Goal: Transaction & Acquisition: Purchase product/service

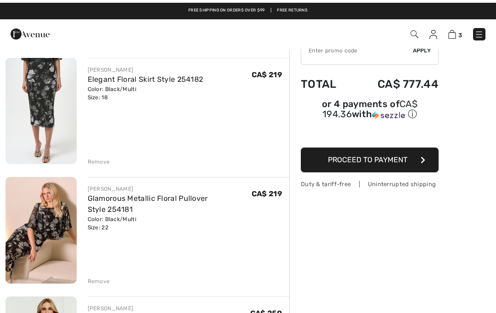
scroll to position [43, 0]
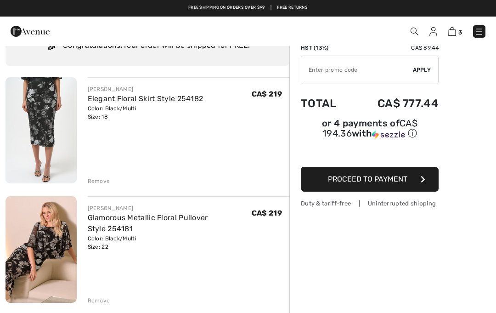
click at [119, 100] on link "Elegant Floral Skirt Style 254182" at bounding box center [146, 98] width 116 height 9
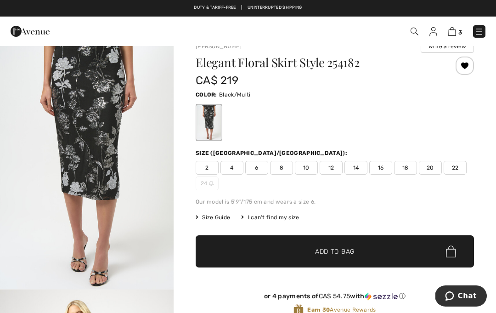
scroll to position [17, 0]
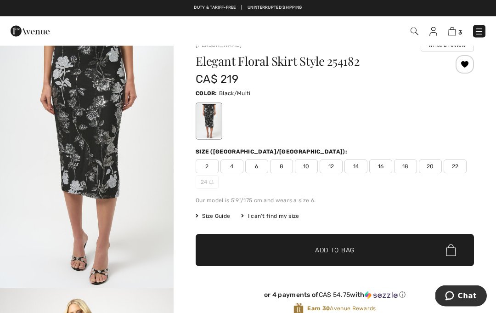
click at [216, 213] on span "Size Guide" at bounding box center [213, 216] width 34 height 8
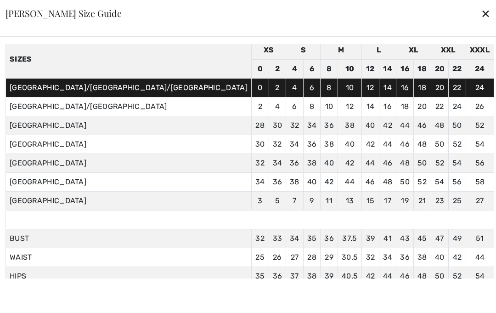
scroll to position [0, 0]
click at [481, 19] on div "✕" at bounding box center [486, 13] width 10 height 19
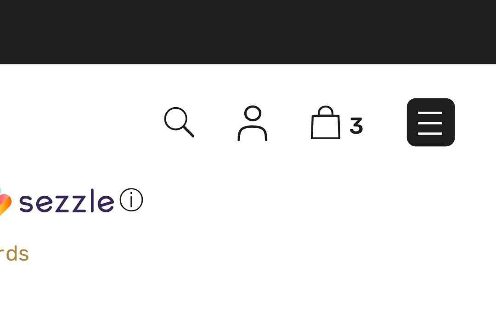
scroll to position [260, 0]
